Goal: Task Accomplishment & Management: Manage account settings

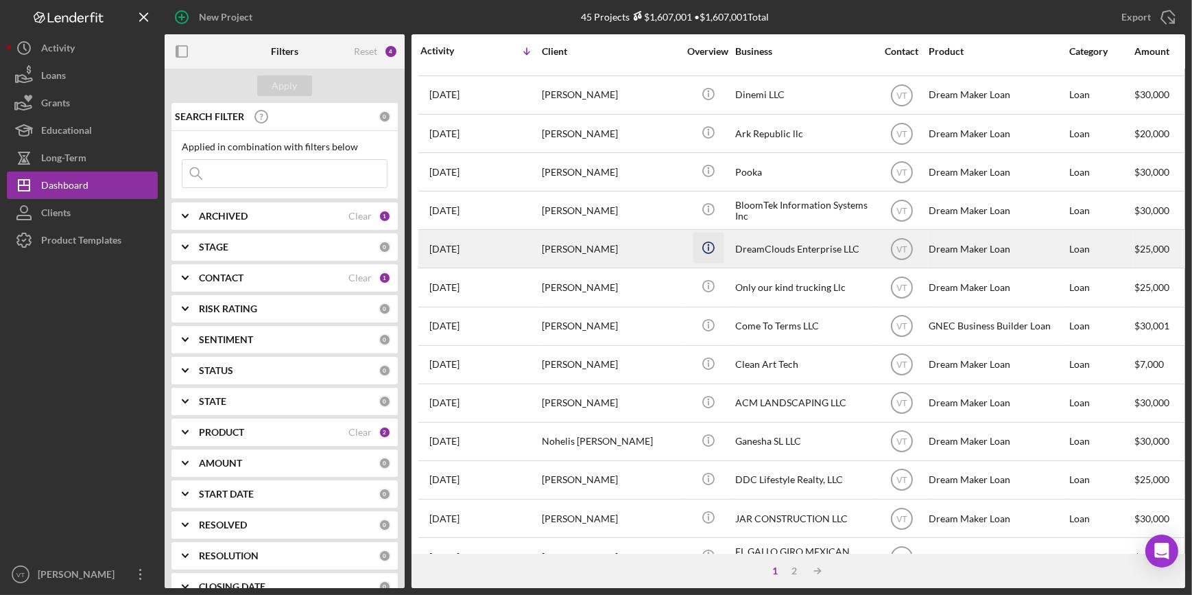
scroll to position [187, 0]
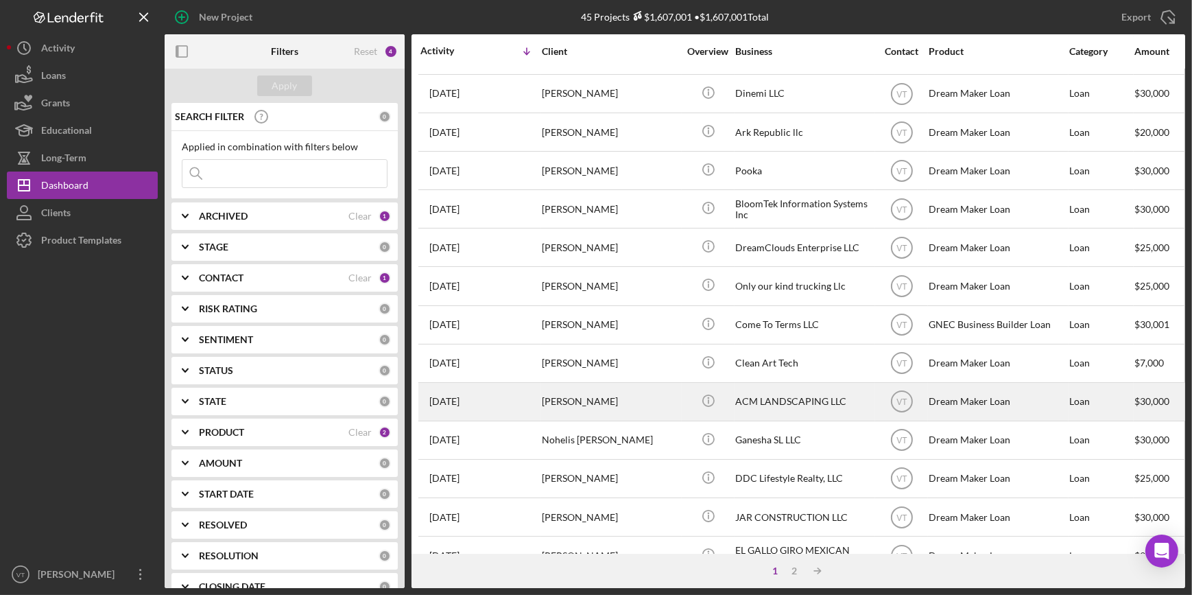
click at [684, 400] on div "Icon/Info" at bounding box center [707, 401] width 51 height 36
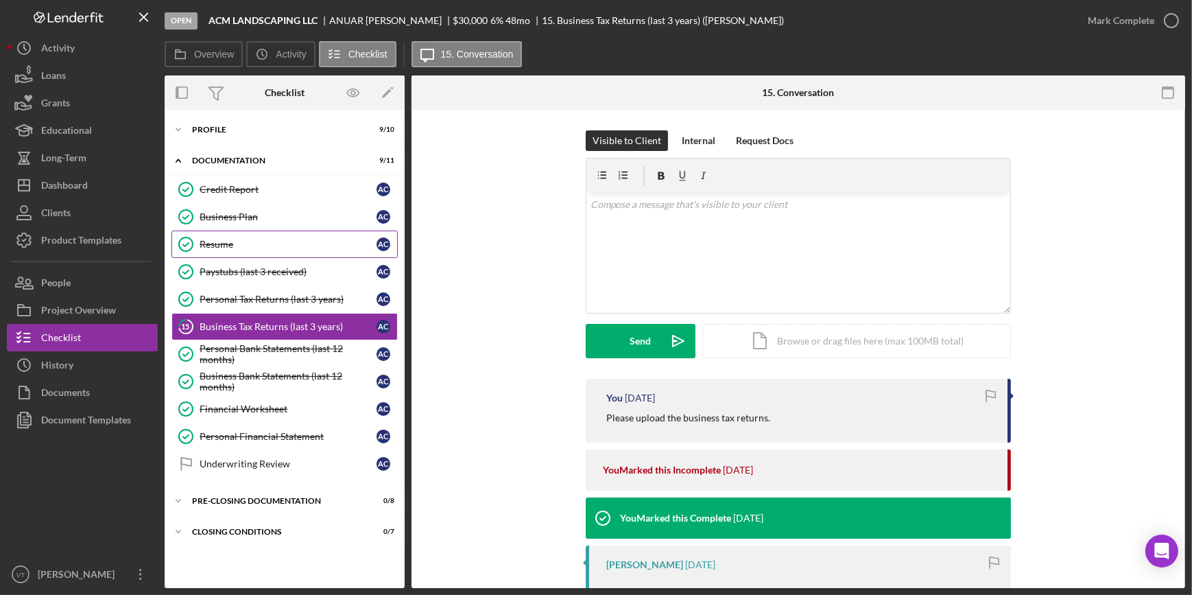
click at [254, 239] on div "Resume" at bounding box center [288, 244] width 177 height 11
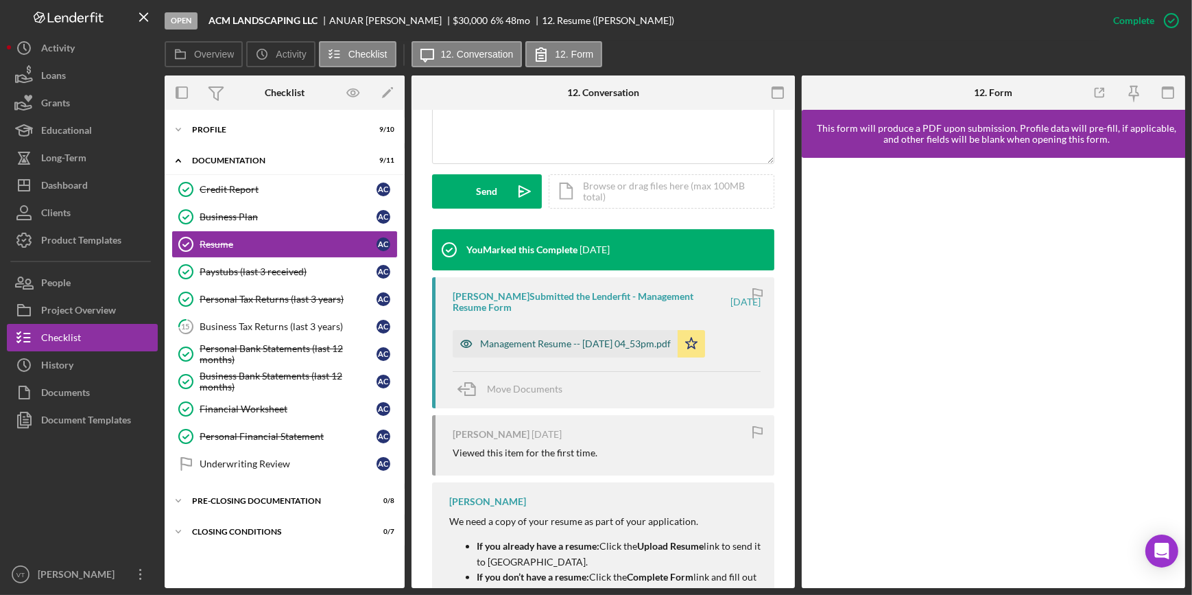
scroll to position [374, 0]
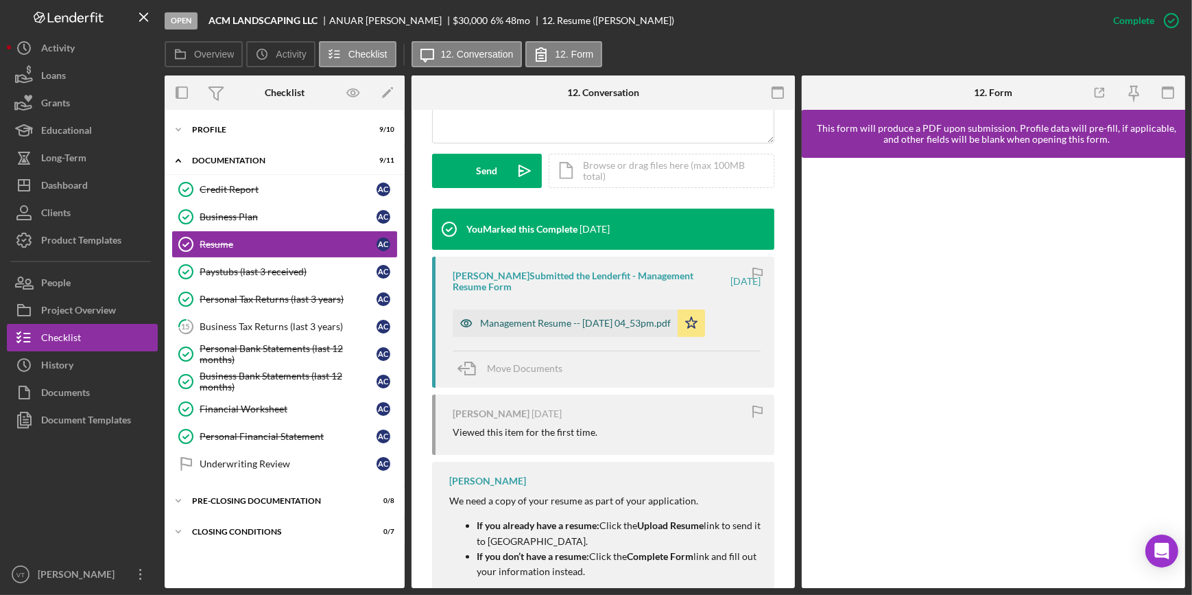
click at [556, 313] on div "Management Resume -- [DATE] 04_53pm.pdf" at bounding box center [565, 322] width 225 height 27
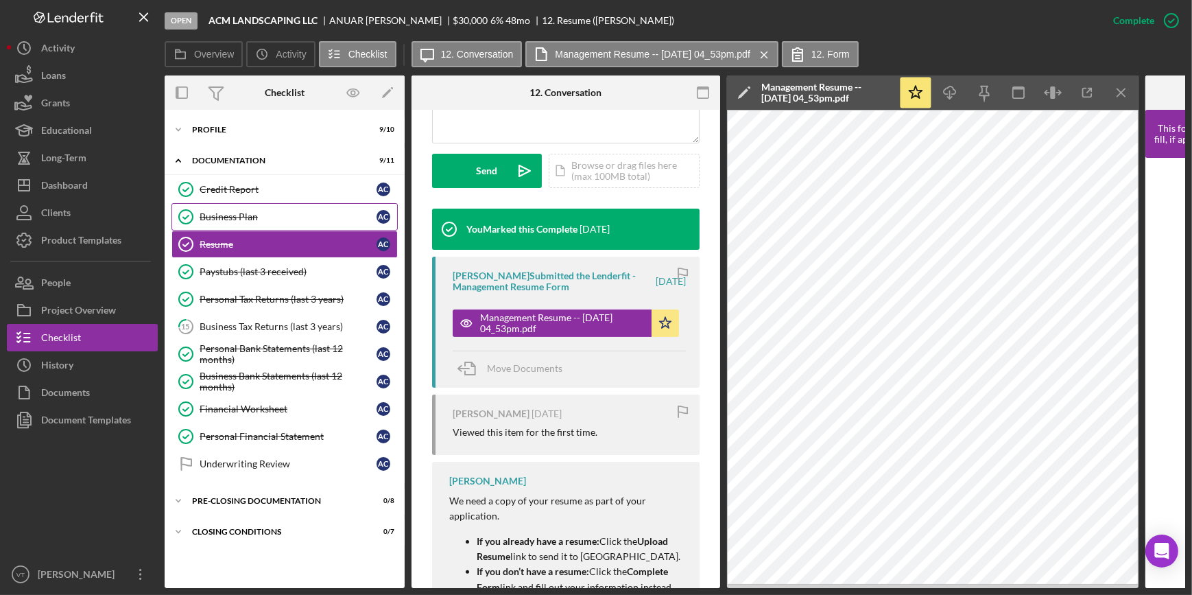
click at [235, 207] on link "Business Plan Business Plan A C" at bounding box center [284, 216] width 226 height 27
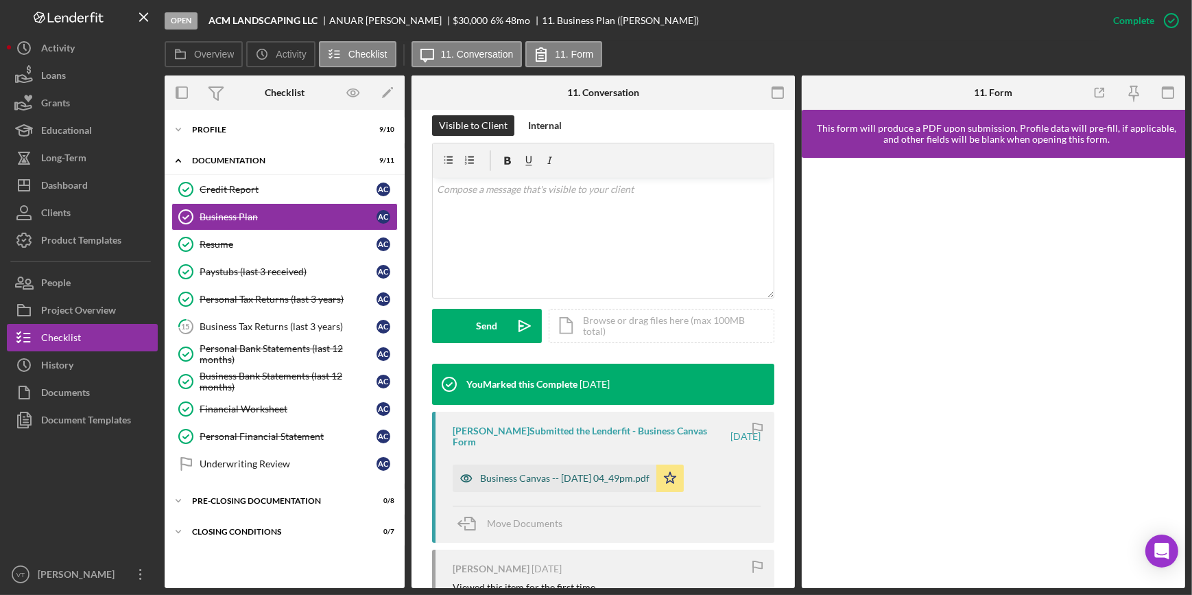
scroll to position [374, 0]
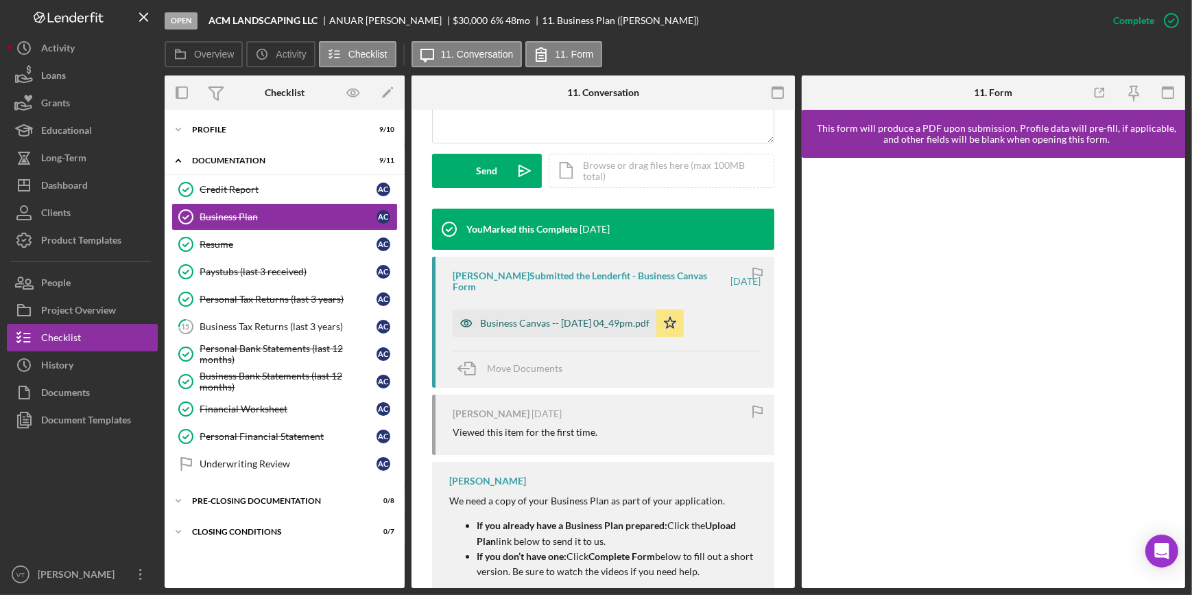
click at [570, 321] on div "Business Canvas -- [DATE] 04_49pm.pdf" at bounding box center [564, 323] width 169 height 11
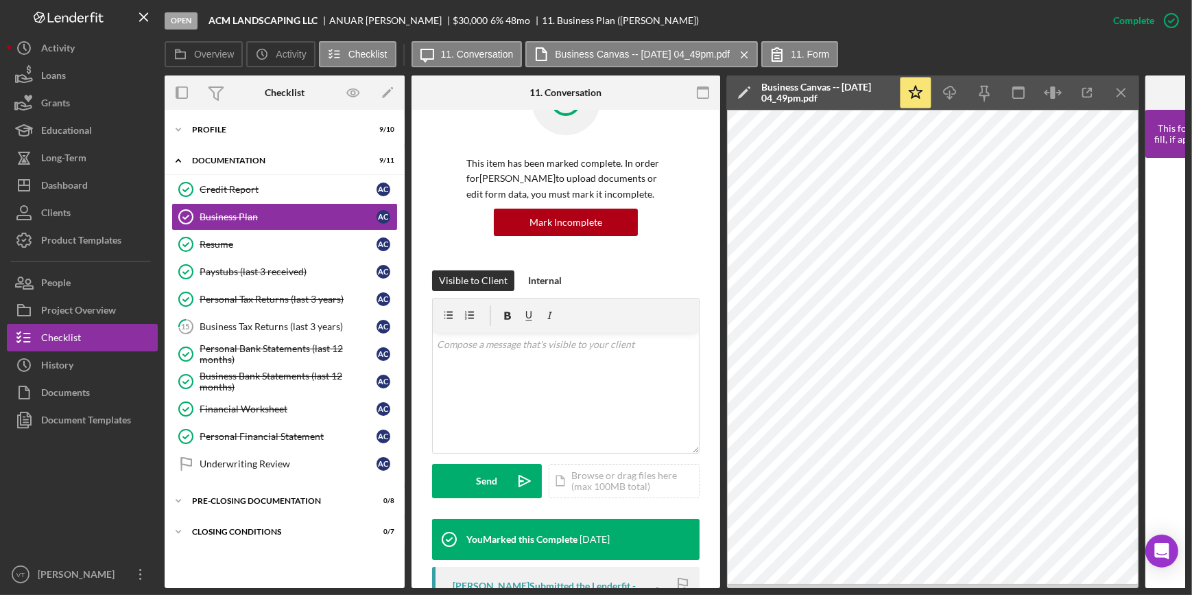
scroll to position [0, 0]
